Goal: Task Accomplishment & Management: Use online tool/utility

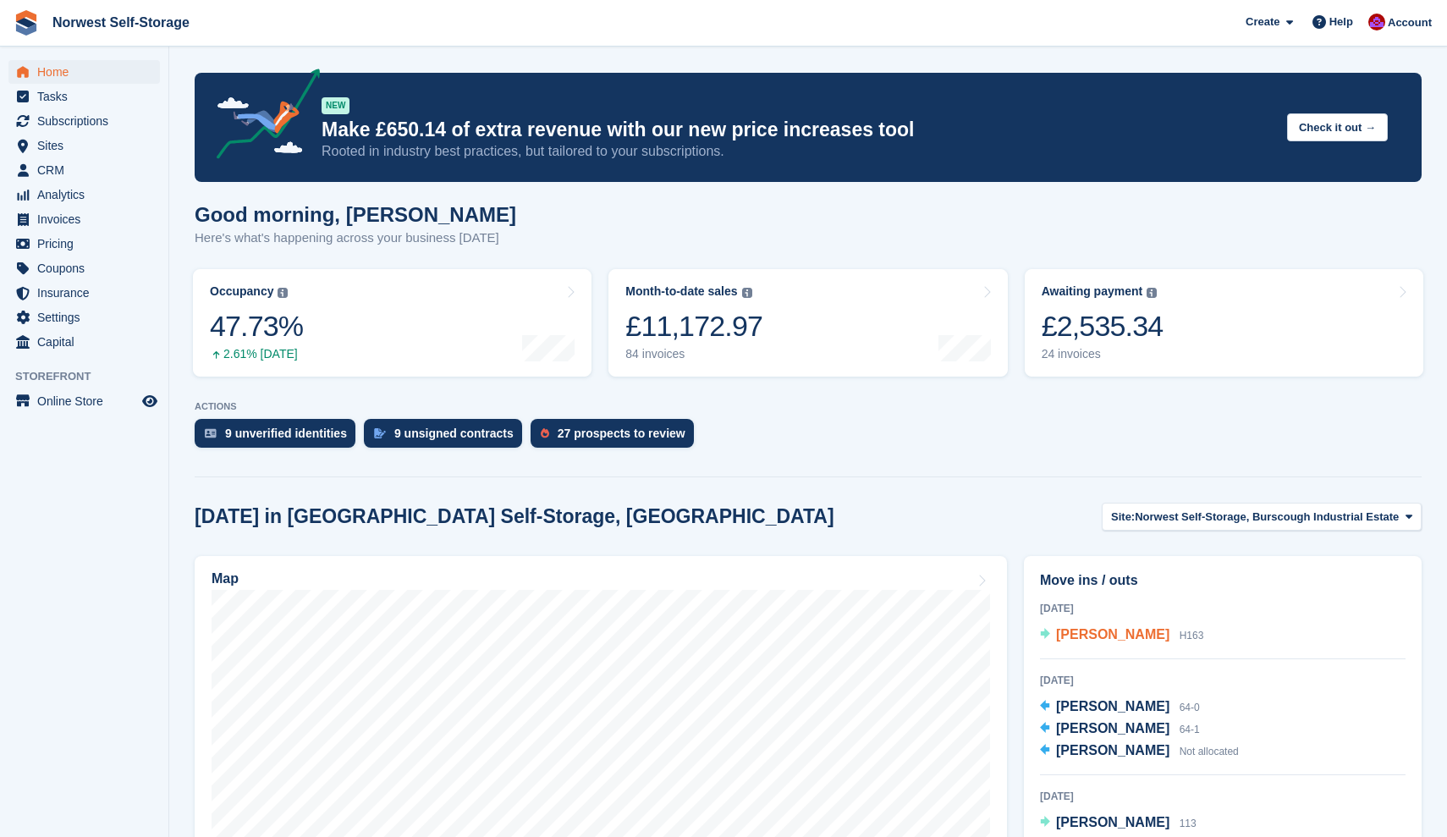
click at [1105, 631] on span "[PERSON_NAME]" at bounding box center [1112, 634] width 113 height 14
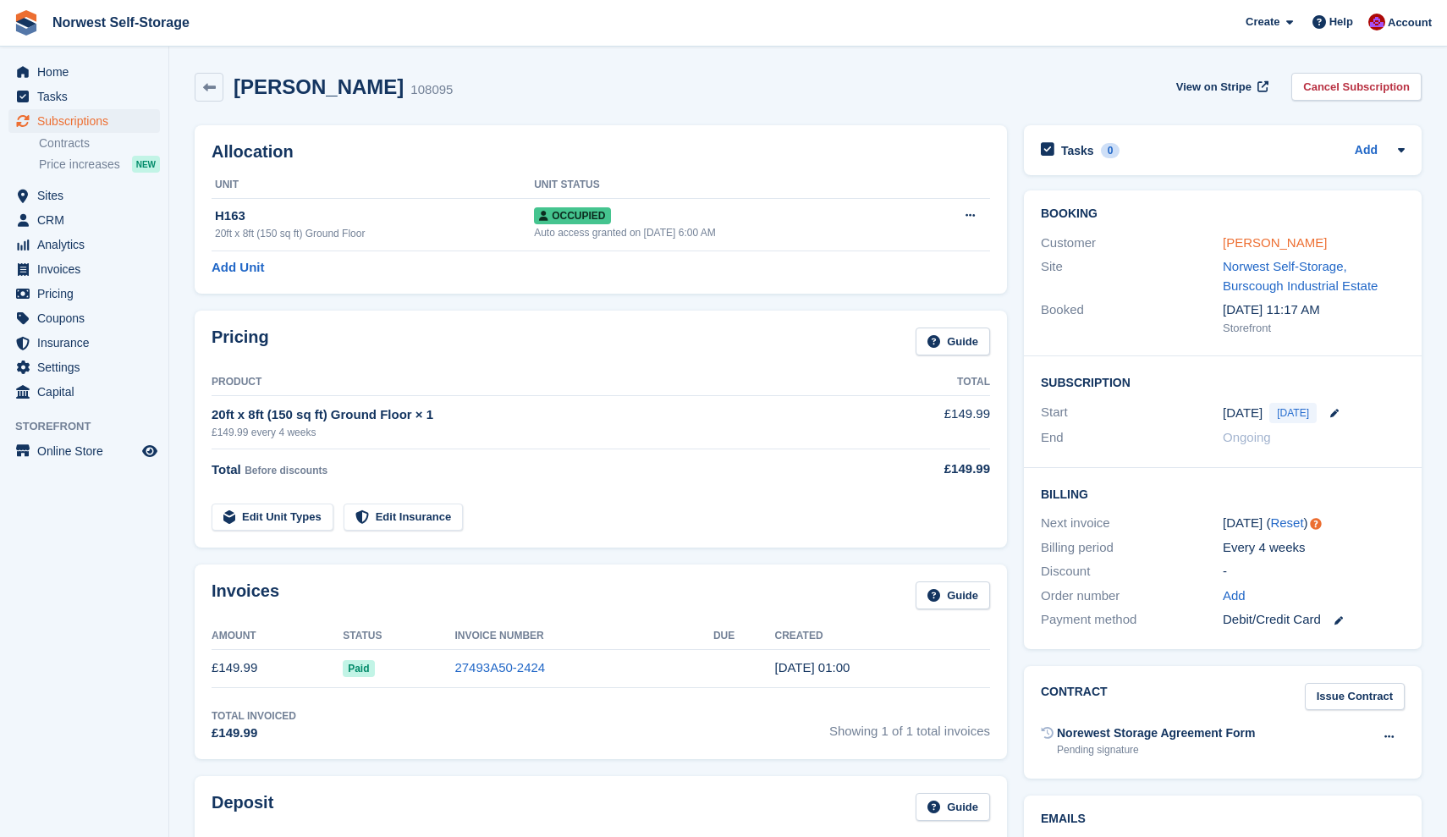
click at [1298, 241] on link "[PERSON_NAME]" at bounding box center [1275, 242] width 104 height 14
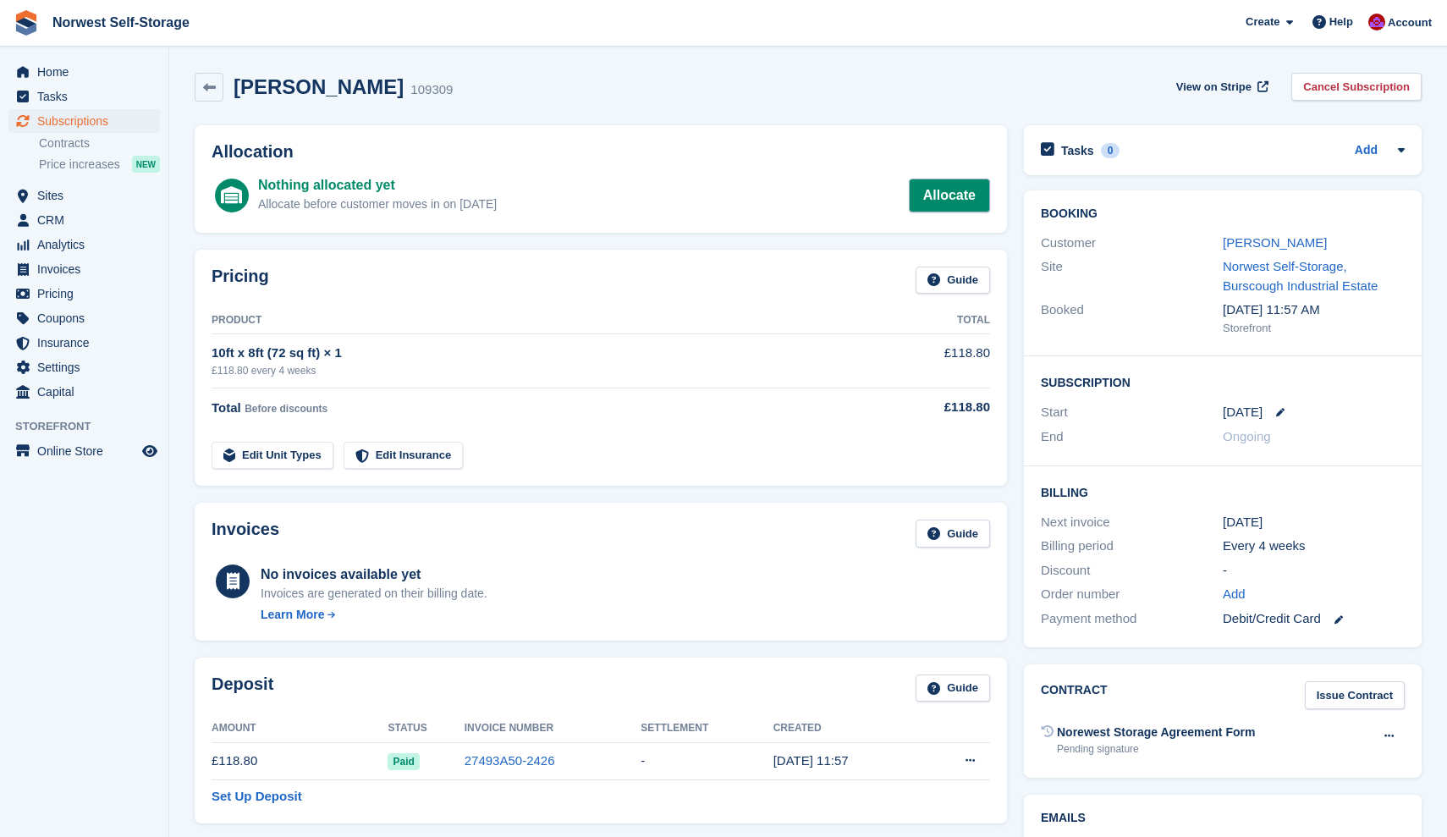
click at [949, 194] on link "Allocate" at bounding box center [949, 196] width 81 height 34
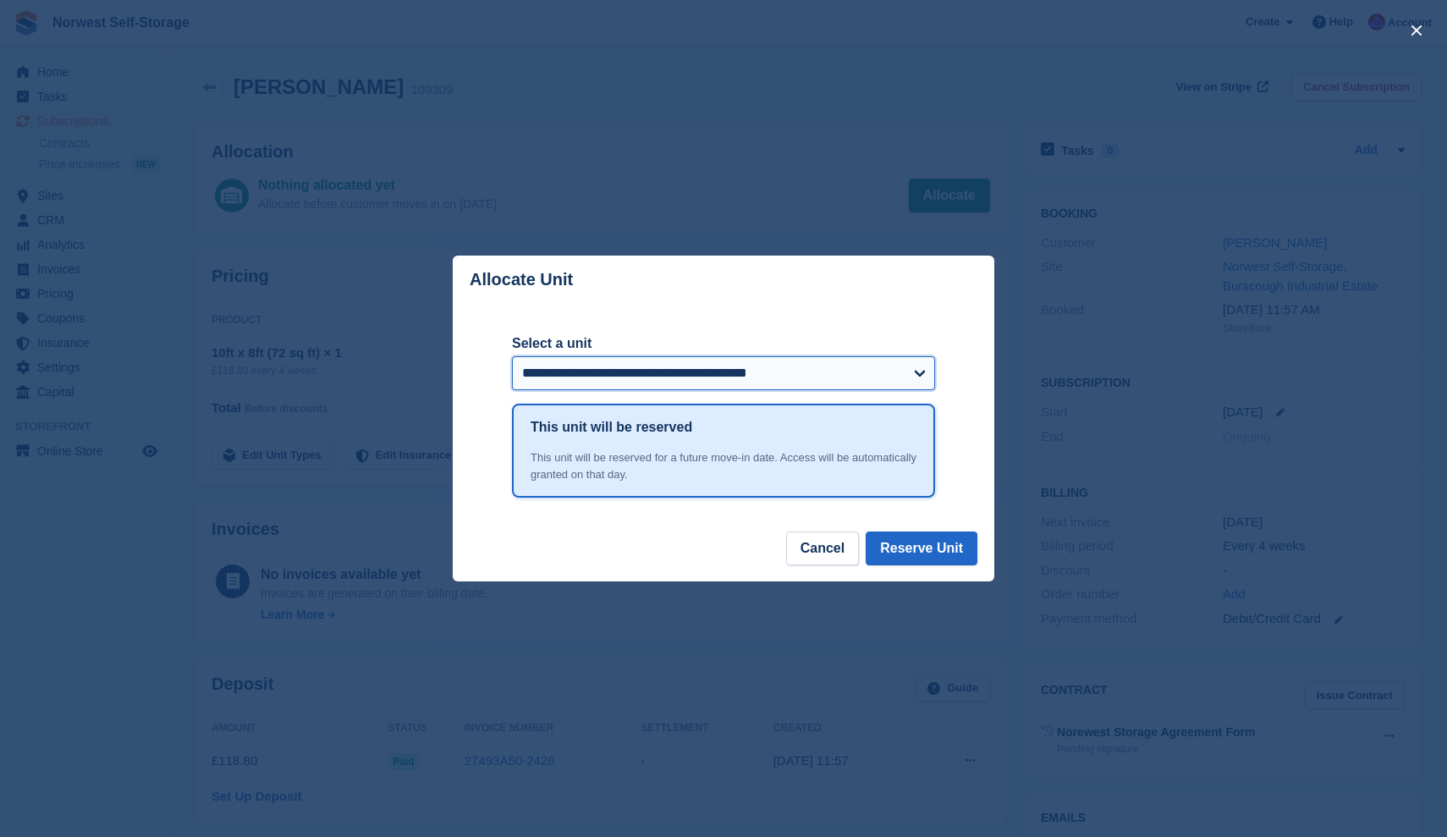
select select "******"
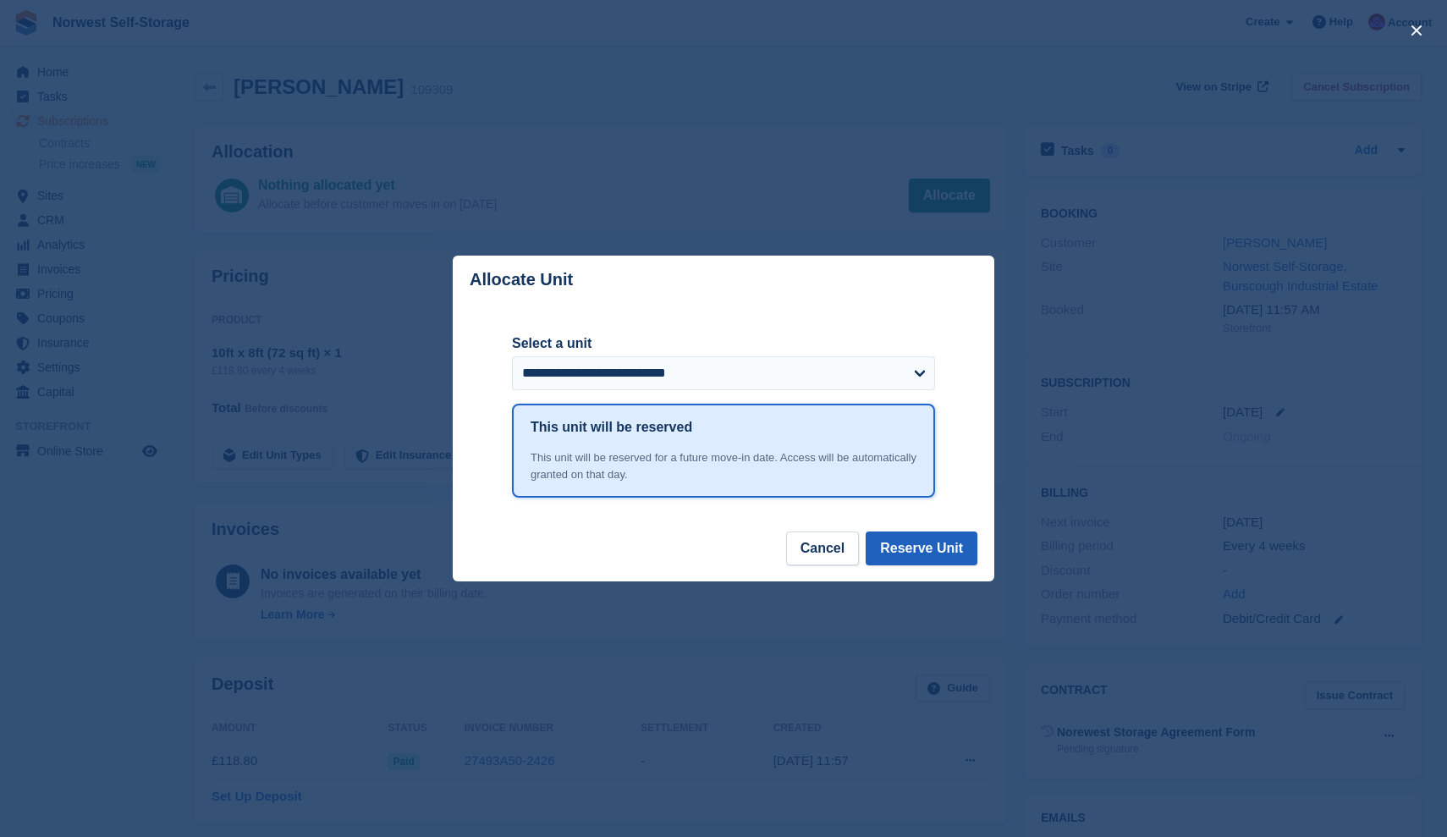
click at [923, 544] on button "Reserve Unit" at bounding box center [922, 549] width 112 height 34
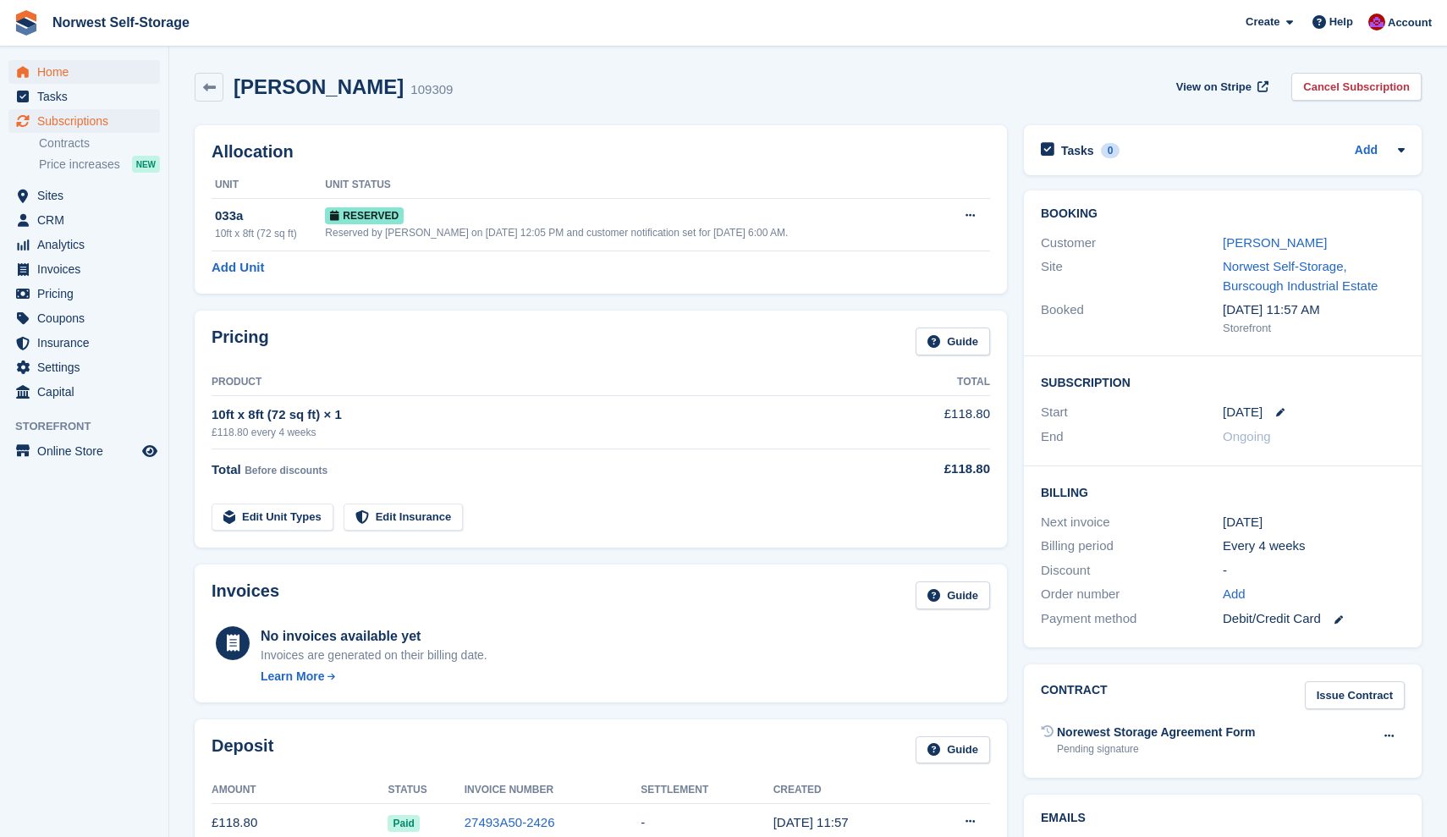
click at [52, 72] on span "Home" at bounding box center [88, 72] width 102 height 24
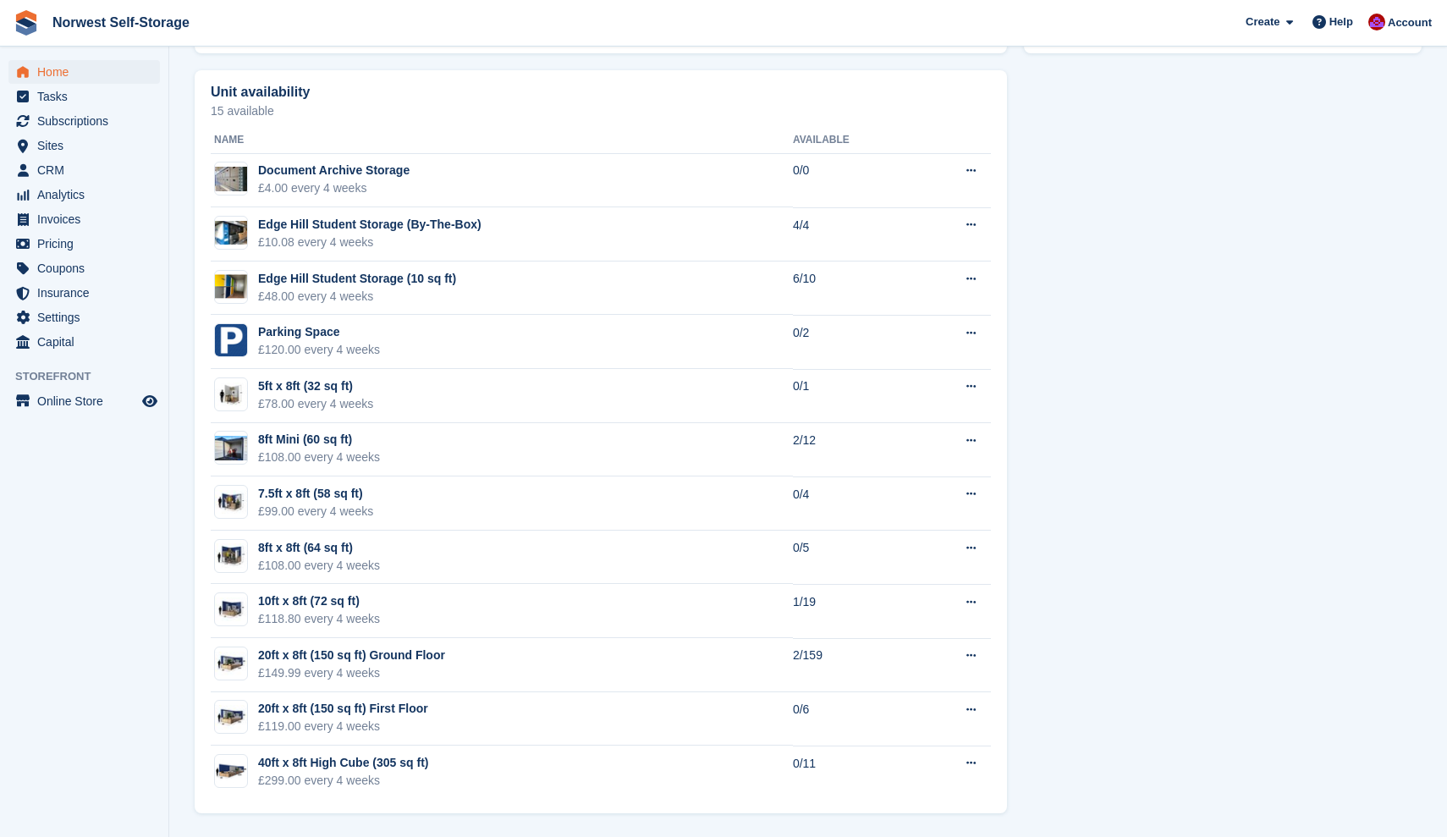
scroll to position [944, 0]
